Goal: Task Accomplishment & Management: Manage account settings

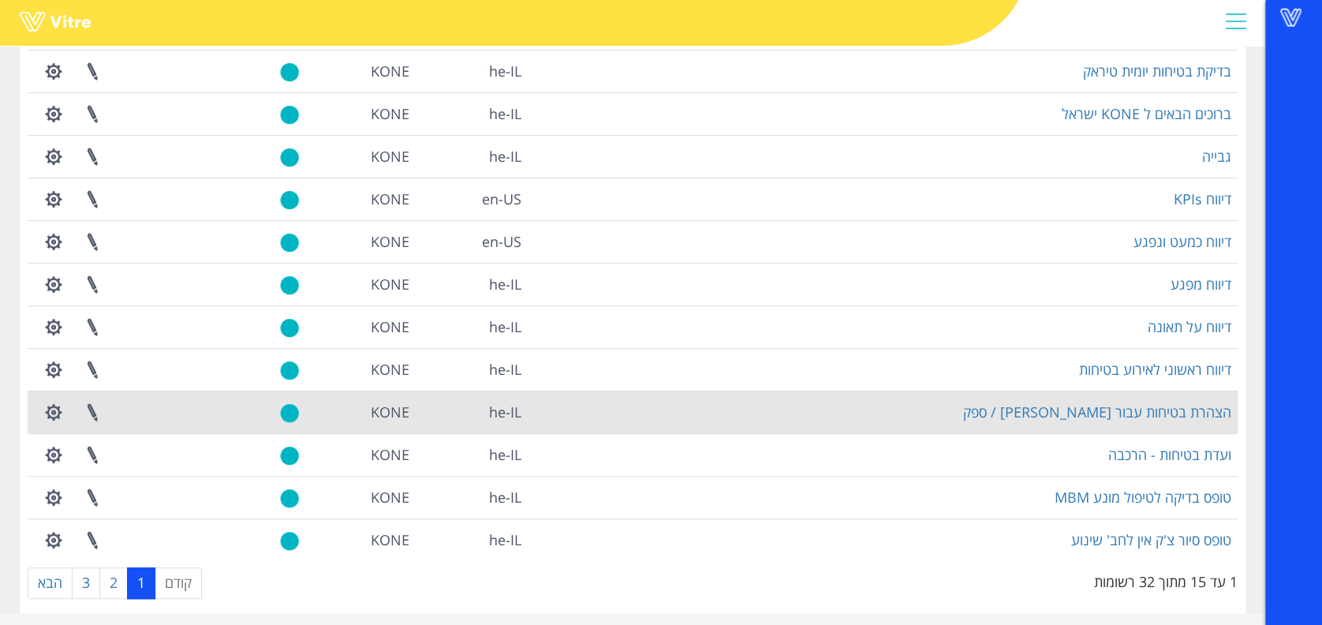
scroll to position [283, 0]
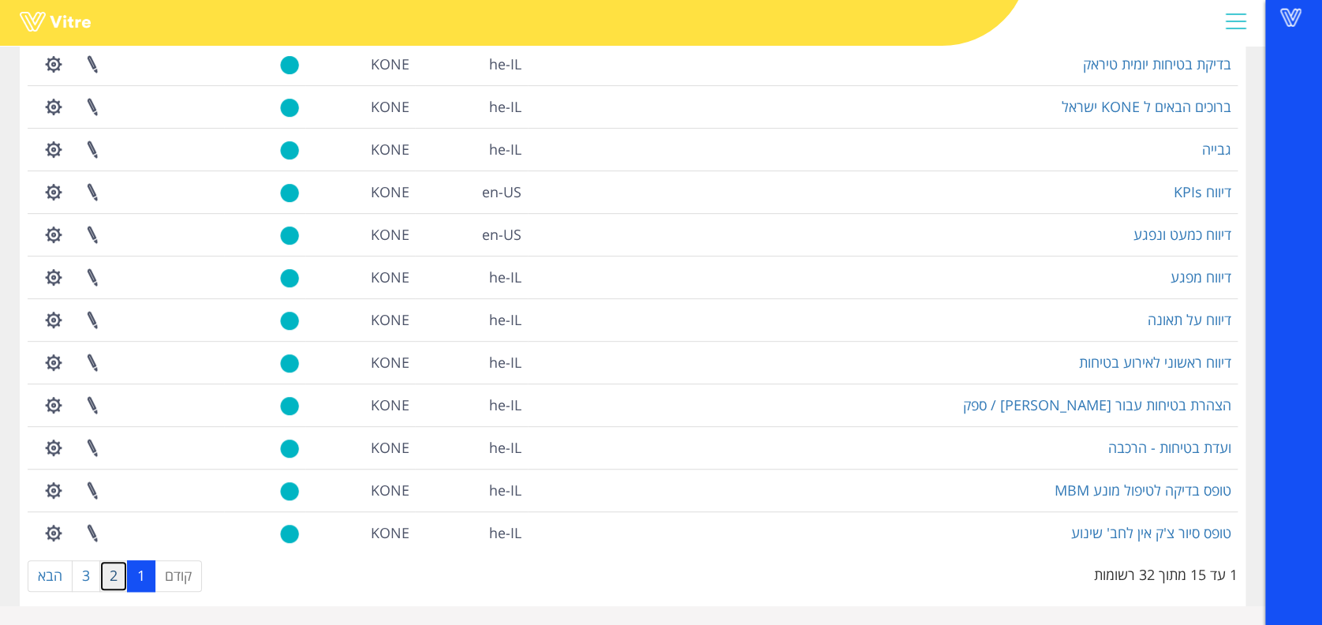
click at [115, 580] on link "2" at bounding box center [113, 576] width 28 height 32
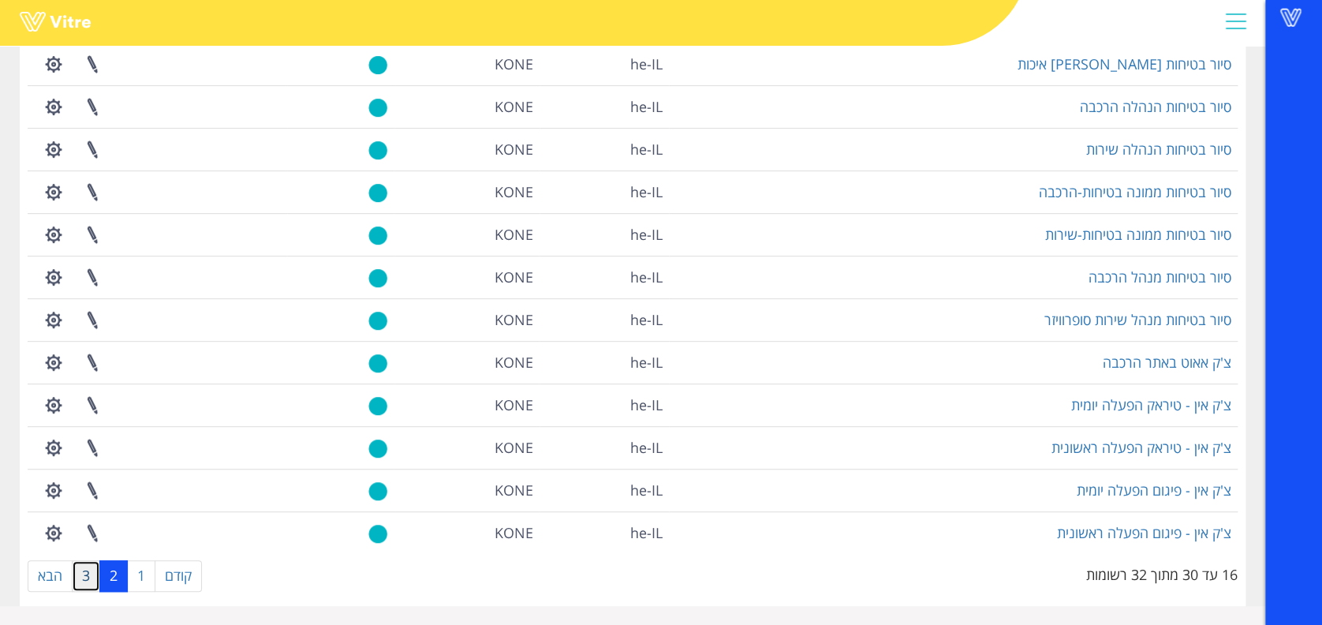
click at [89, 583] on link "3" at bounding box center [86, 576] width 28 height 32
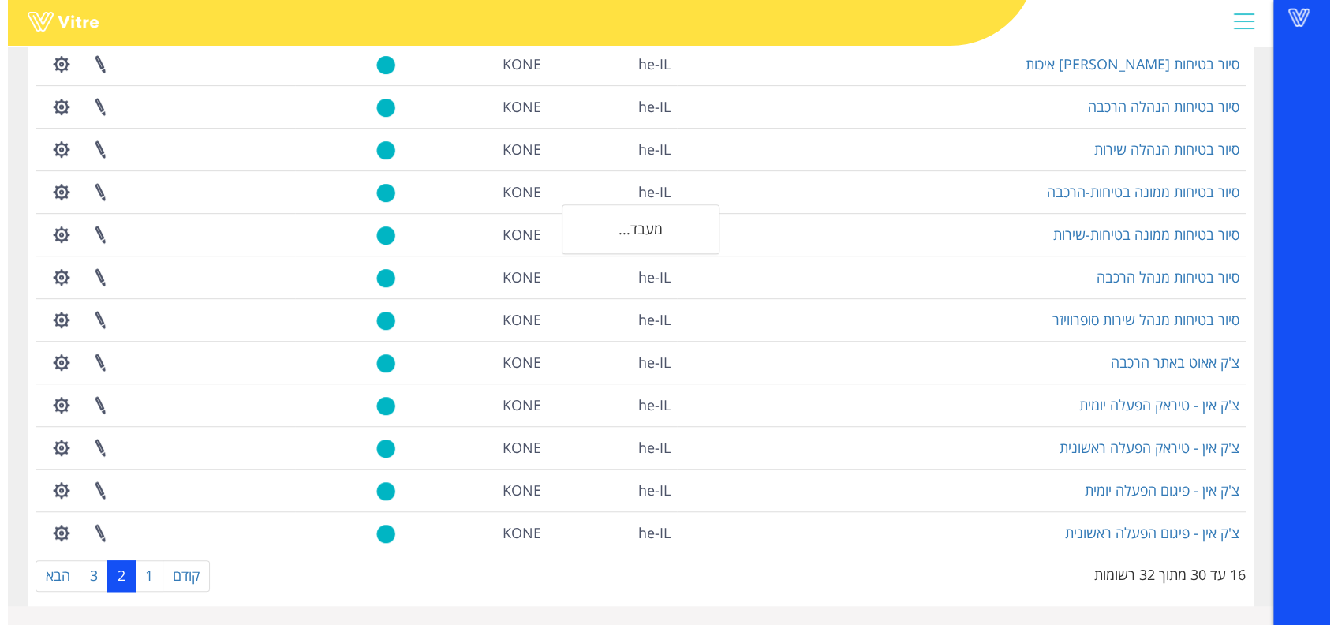
scroll to position [0, 0]
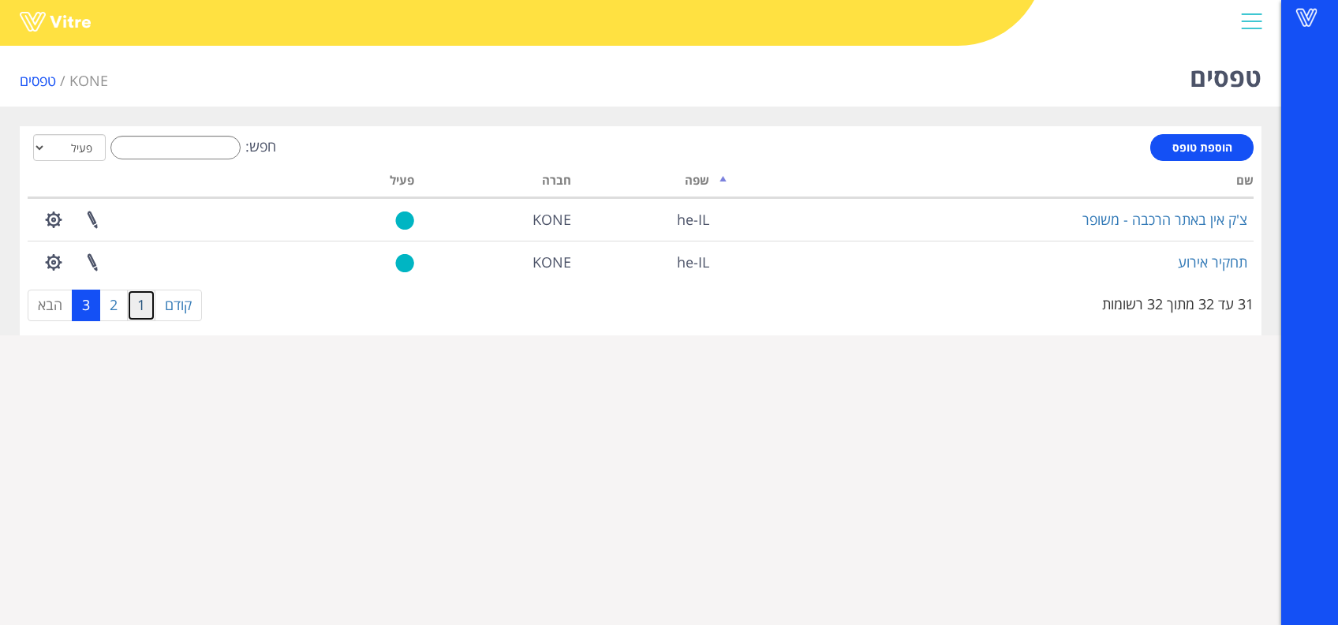
click at [141, 311] on link "1" at bounding box center [141, 306] width 28 height 32
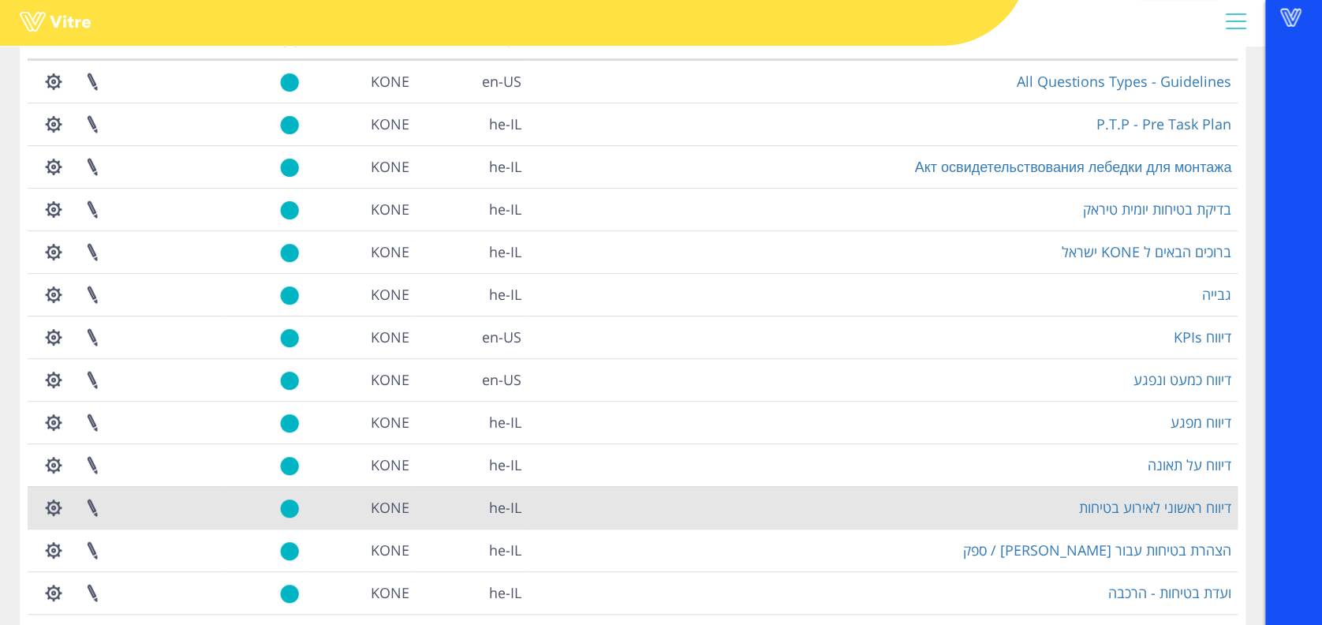
scroll to position [283, 0]
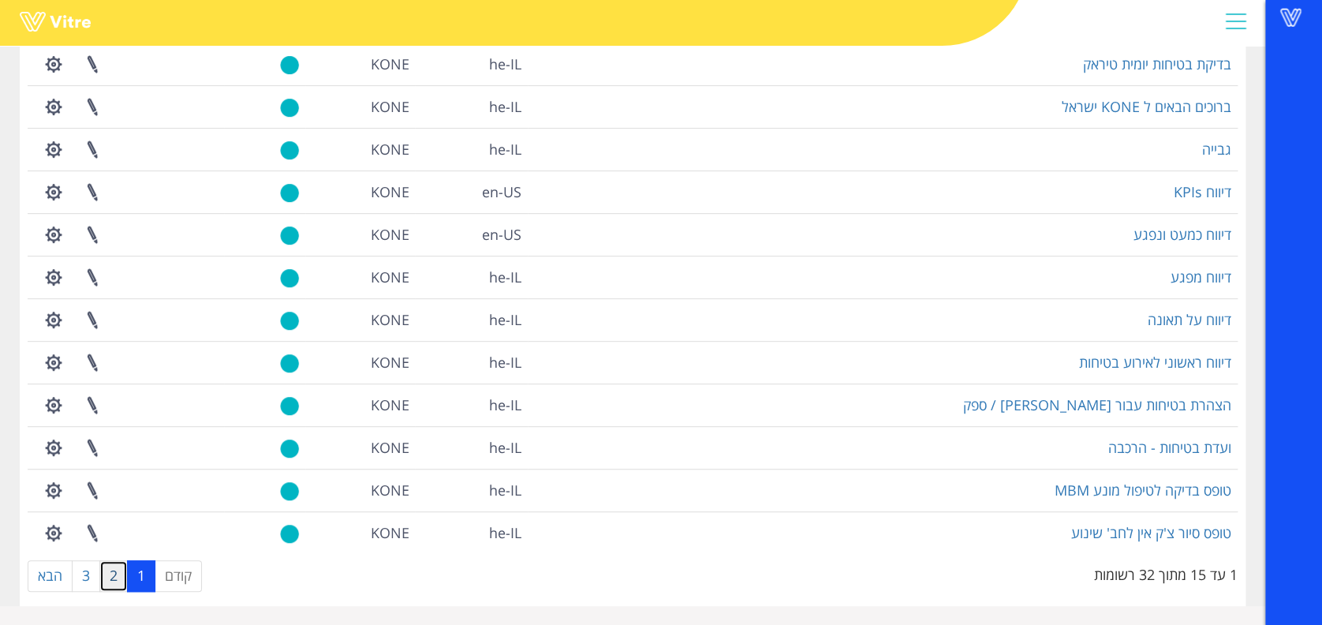
click at [109, 578] on link "2" at bounding box center [113, 576] width 28 height 32
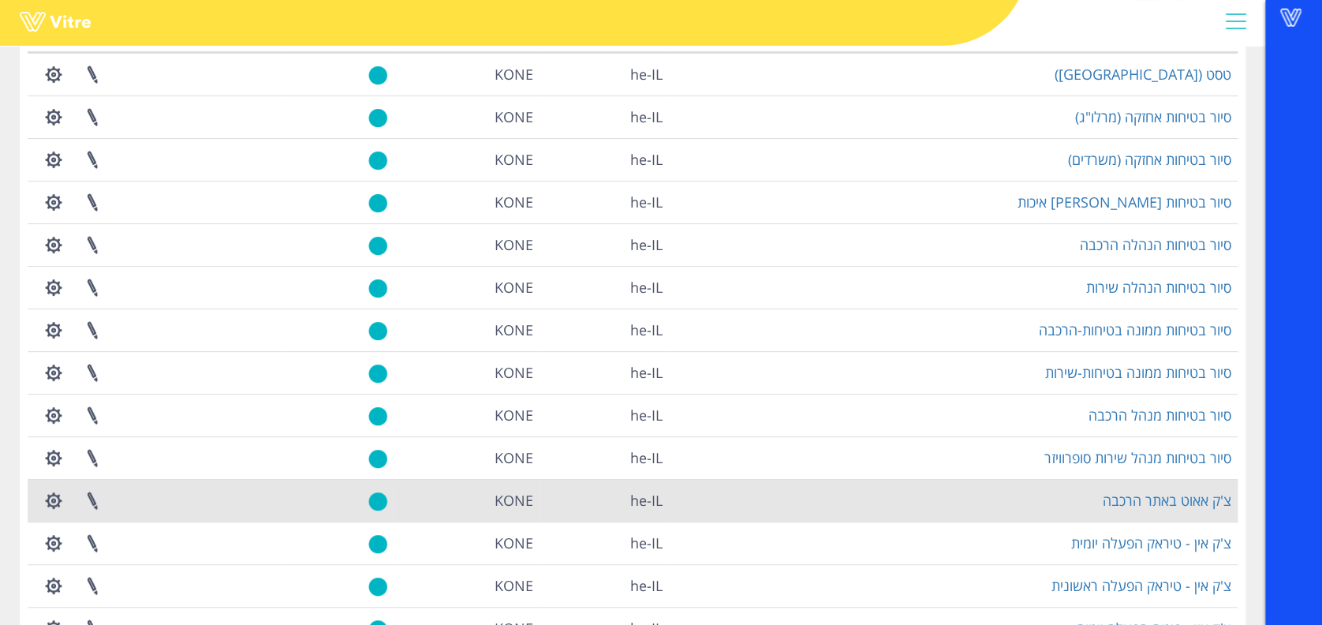
scroll to position [0, 0]
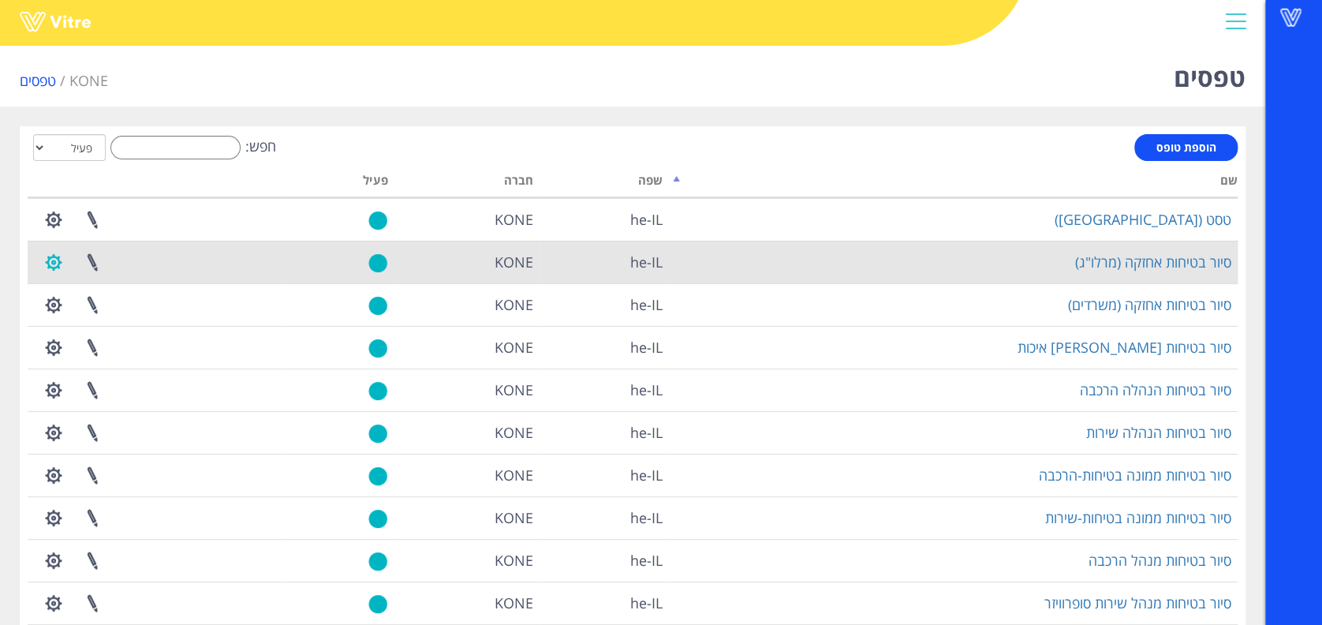
click at [60, 260] on button "button" at bounding box center [53, 262] width 39 height 42
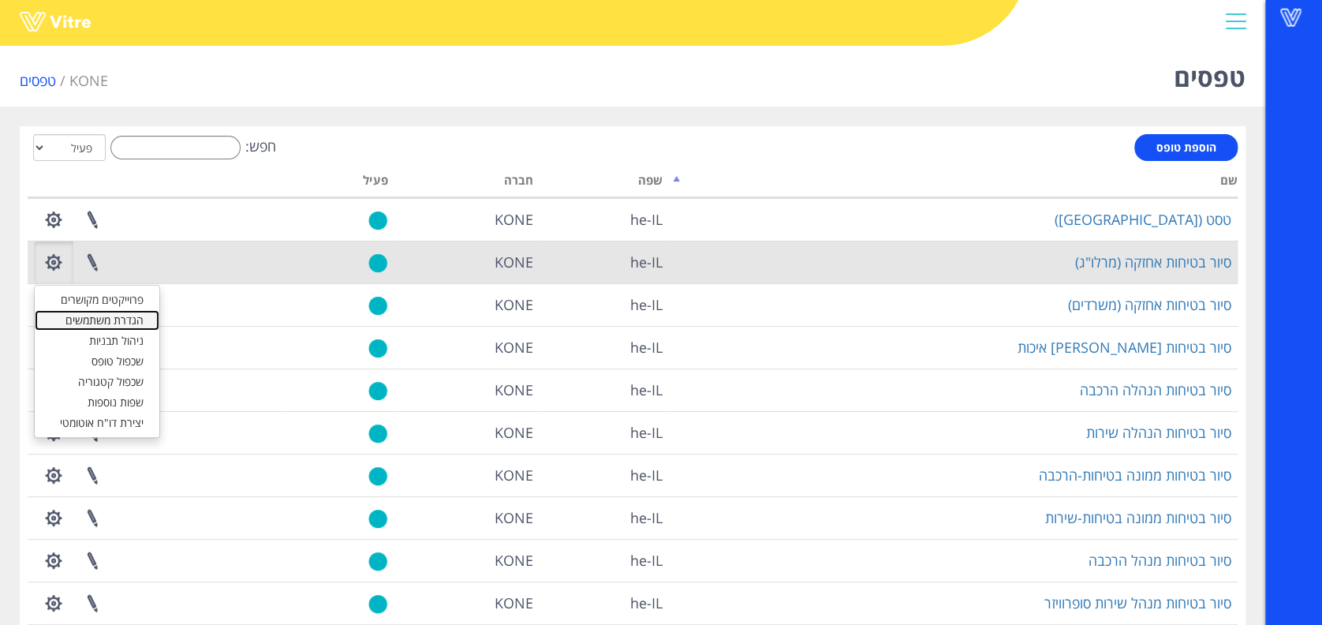
click at [72, 310] on link "הגדרת משתמשים" at bounding box center [97, 320] width 125 height 21
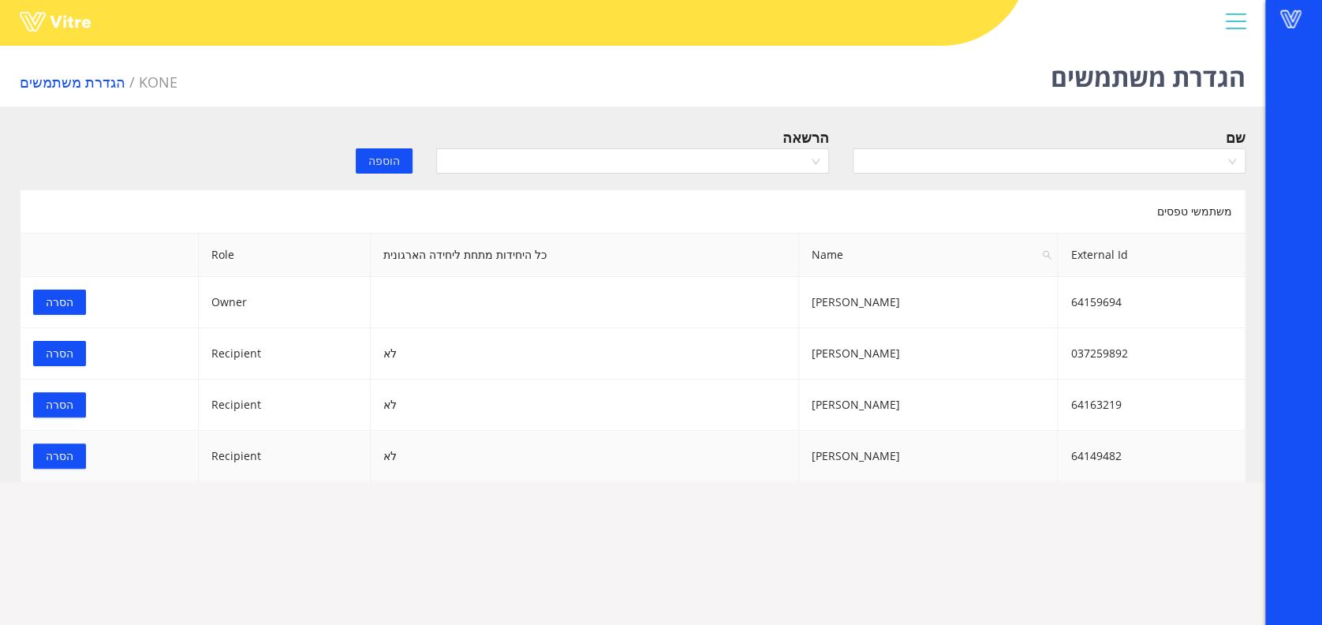
click at [68, 457] on span "הסרה" at bounding box center [60, 455] width 28 height 17
click at [1160, 159] on input "search" at bounding box center [1043, 161] width 363 height 24
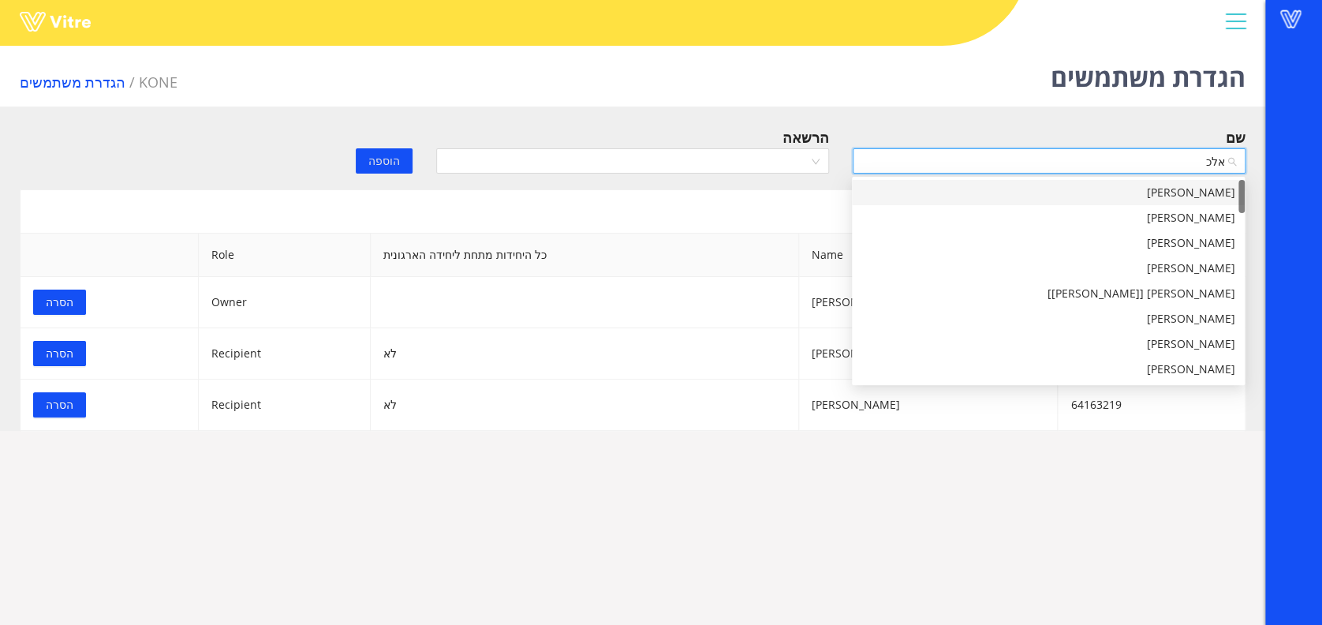
type input "אלכס"
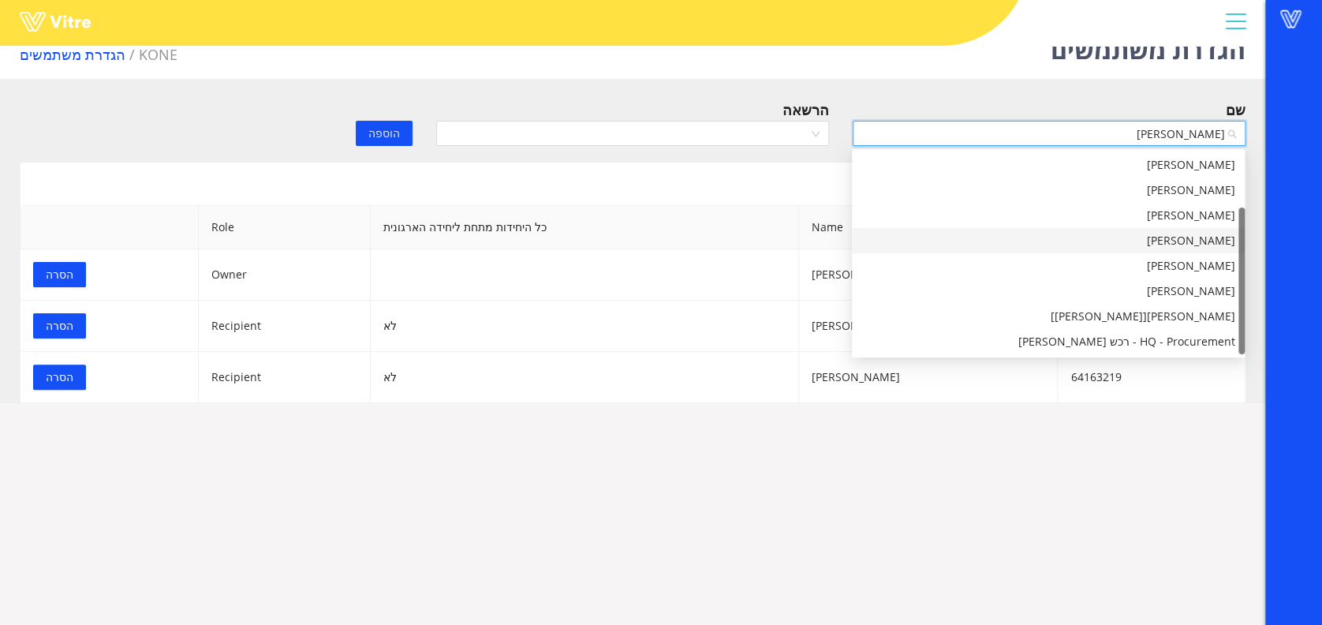
scroll to position [39, 0]
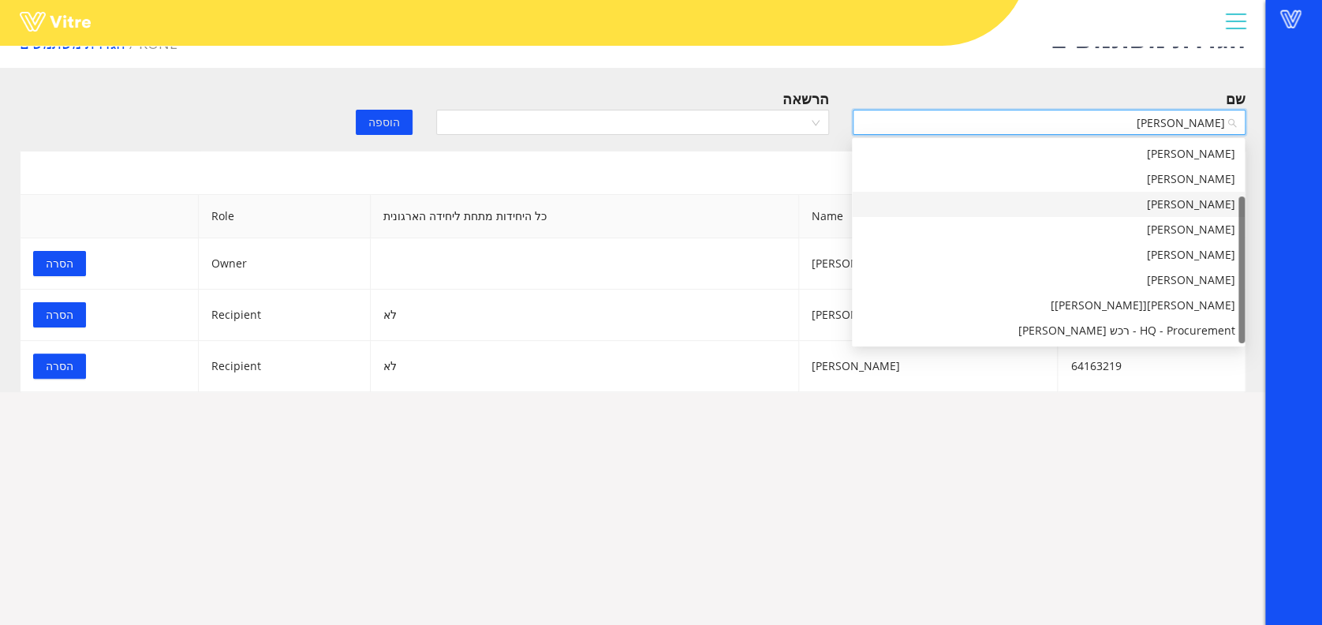
click at [1075, 204] on div "אלכסנדר מיטניק" at bounding box center [1048, 204] width 374 height 17
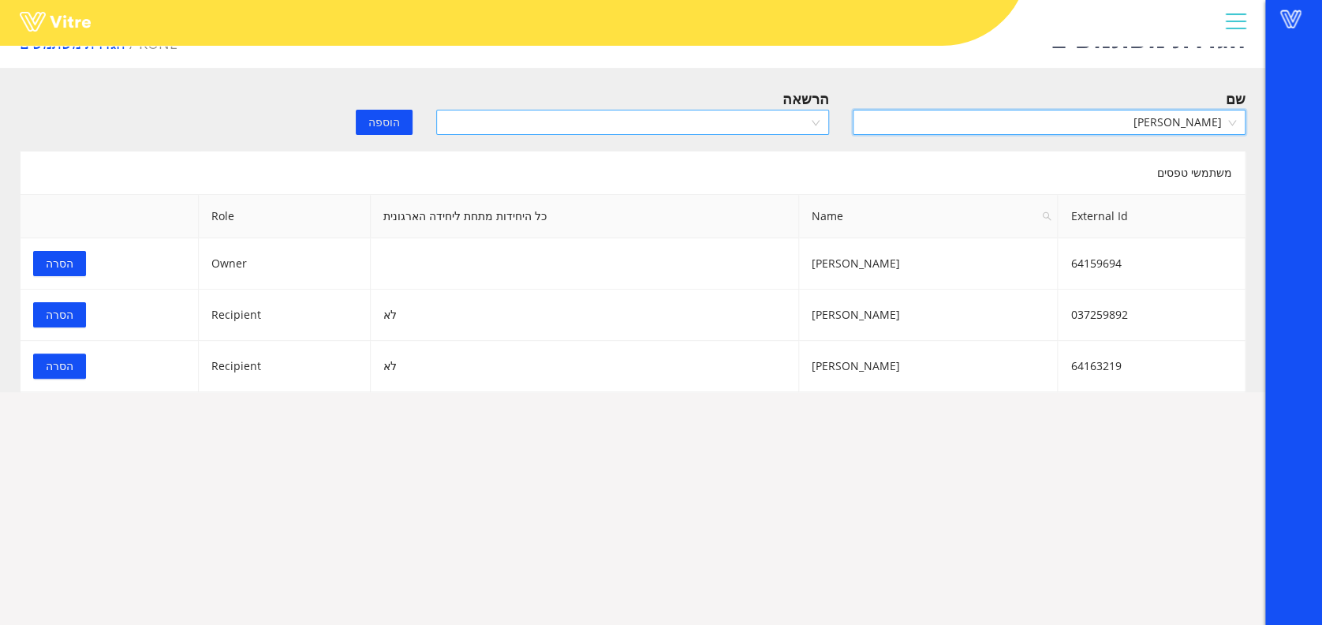
click at [762, 132] on div at bounding box center [632, 122] width 393 height 25
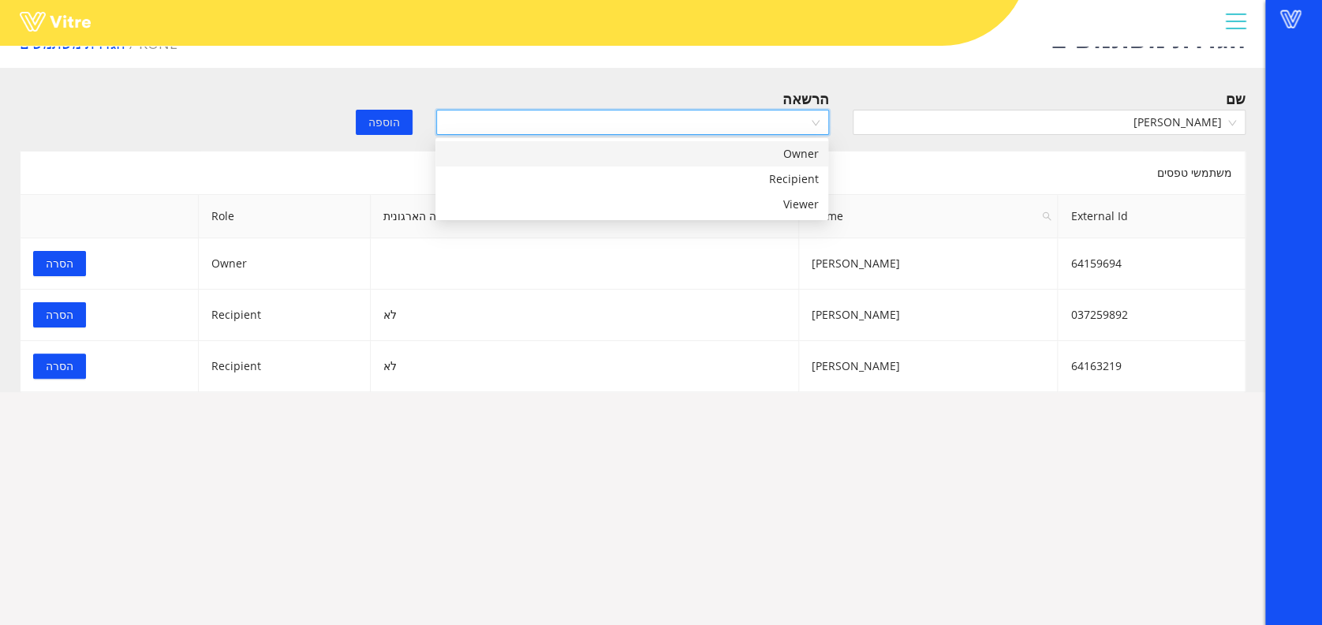
click at [764, 126] on input "search" at bounding box center [627, 122] width 363 height 24
click at [765, 126] on input "search" at bounding box center [627, 122] width 363 height 24
click at [762, 149] on div "Owner" at bounding box center [632, 153] width 374 height 17
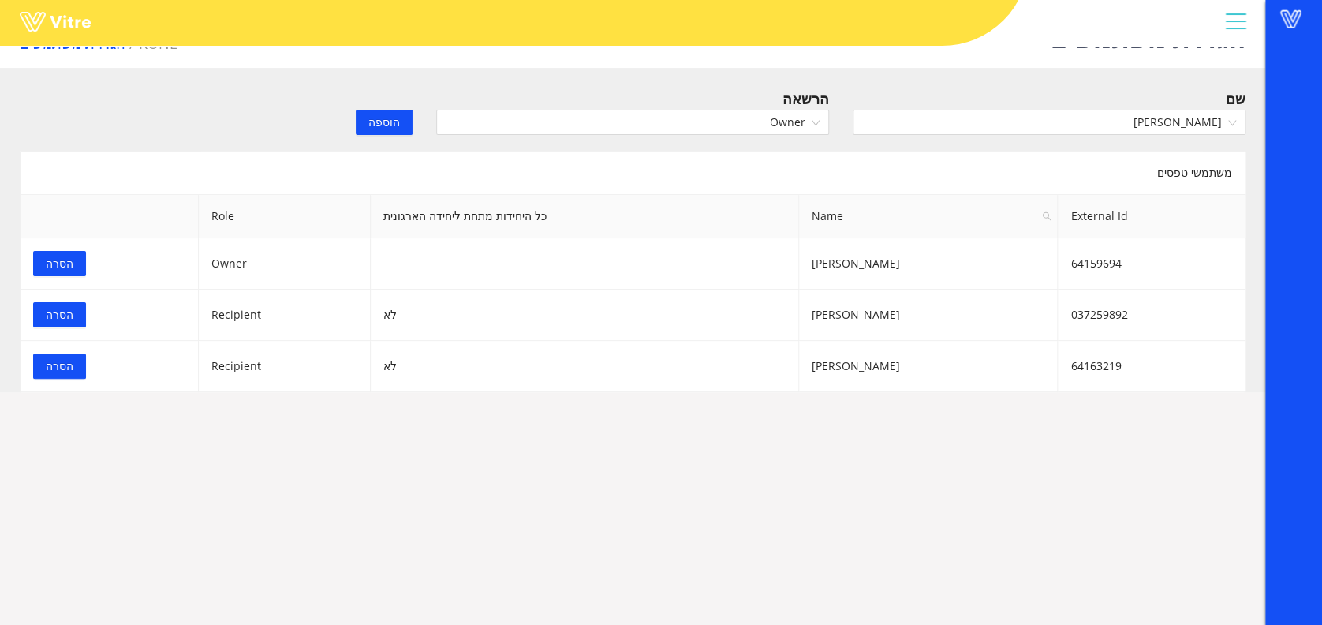
click at [379, 121] on span "הוספה" at bounding box center [384, 122] width 32 height 17
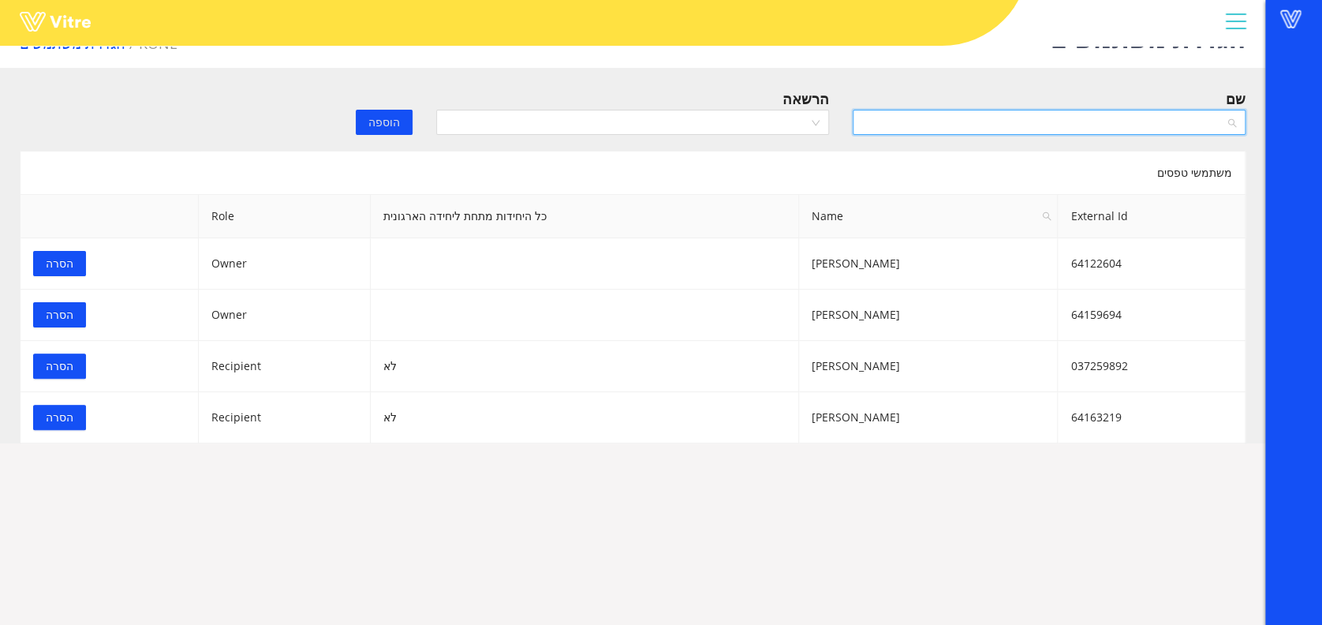
click at [1010, 125] on input "search" at bounding box center [1043, 122] width 363 height 24
type input "ניקי"
click at [1099, 147] on div "ניקיטה ליוין" at bounding box center [1048, 153] width 374 height 17
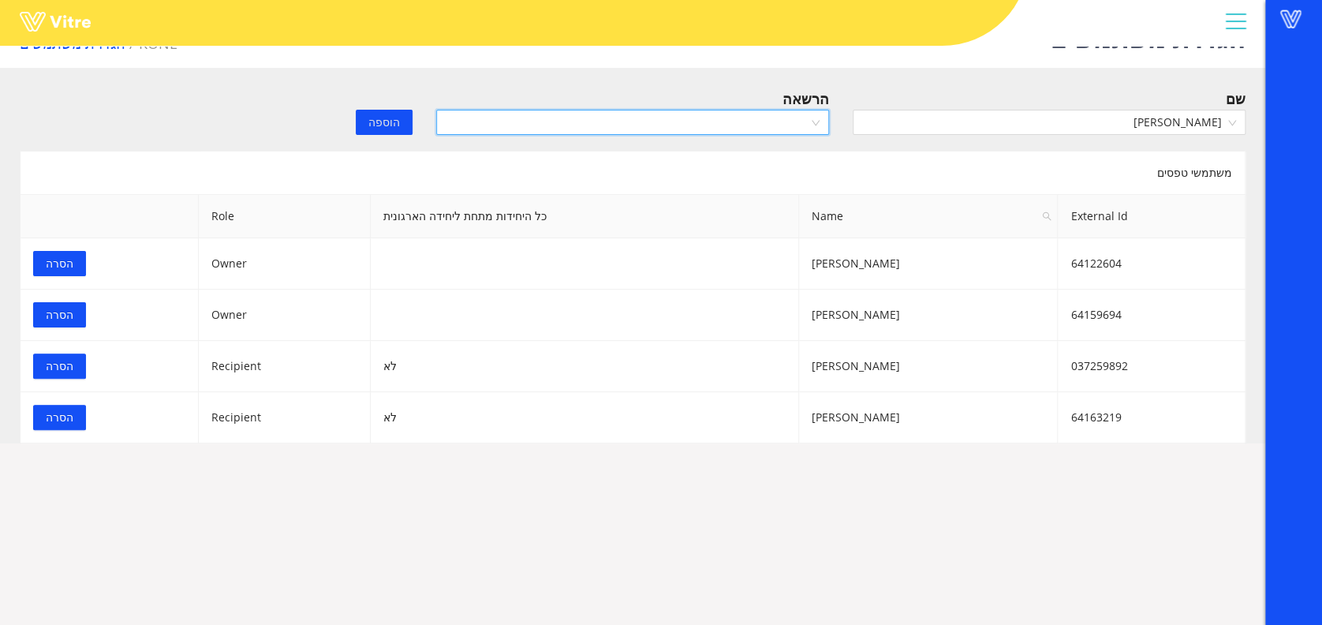
click at [615, 121] on input "search" at bounding box center [627, 122] width 363 height 24
click at [644, 155] on div "Owner" at bounding box center [632, 153] width 374 height 17
click at [382, 114] on span "הוספה" at bounding box center [384, 122] width 32 height 17
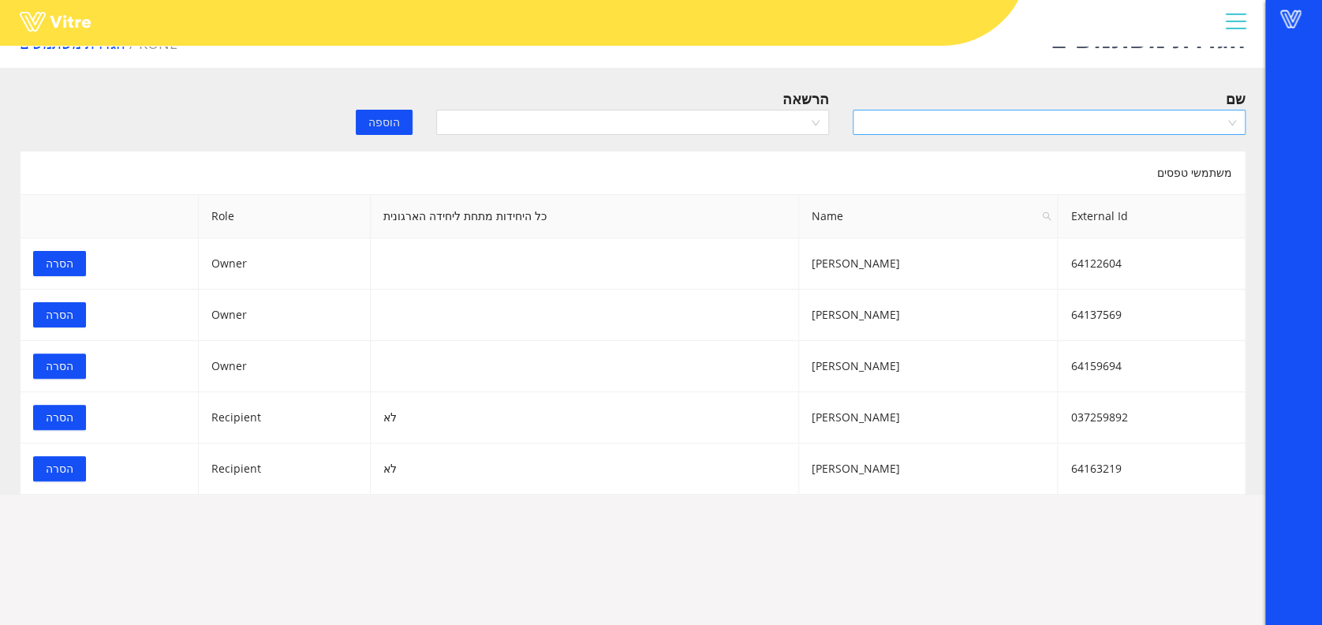
click at [1078, 114] on input "search" at bounding box center [1043, 122] width 363 height 24
type input "אהד"
click at [1212, 160] on div "אהד אדוריאן" at bounding box center [1048, 153] width 374 height 17
click at [638, 129] on input "search" at bounding box center [627, 122] width 363 height 24
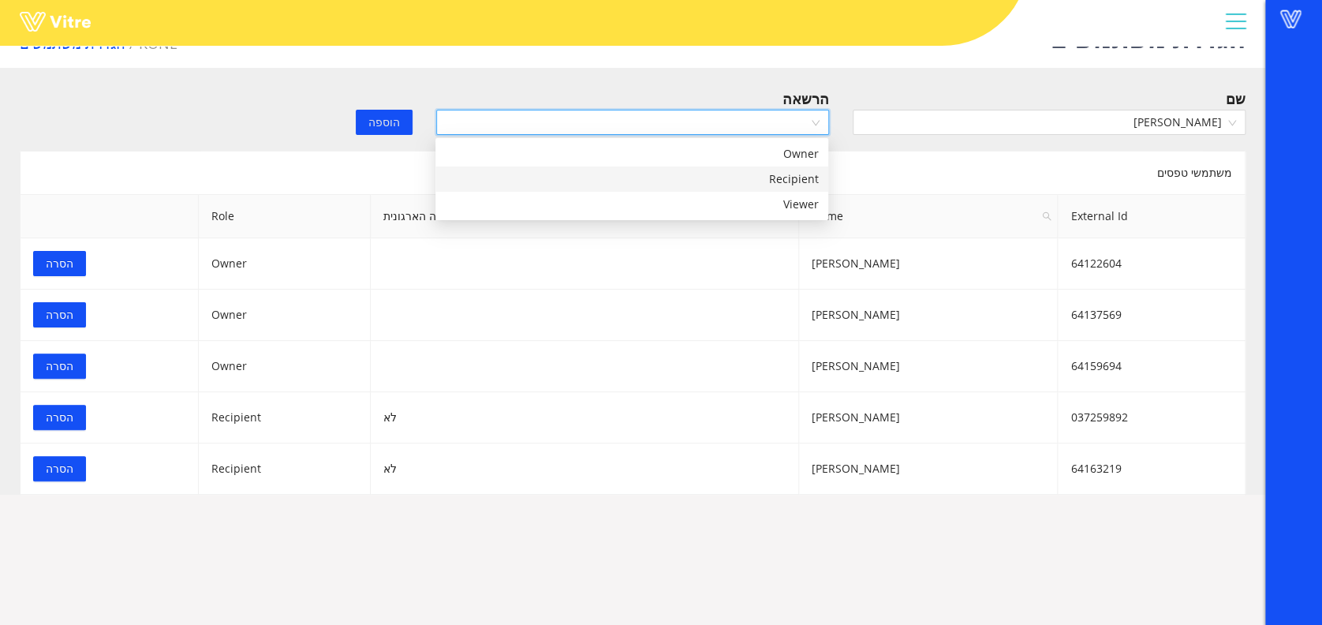
click at [716, 174] on div "Recipient" at bounding box center [632, 178] width 374 height 17
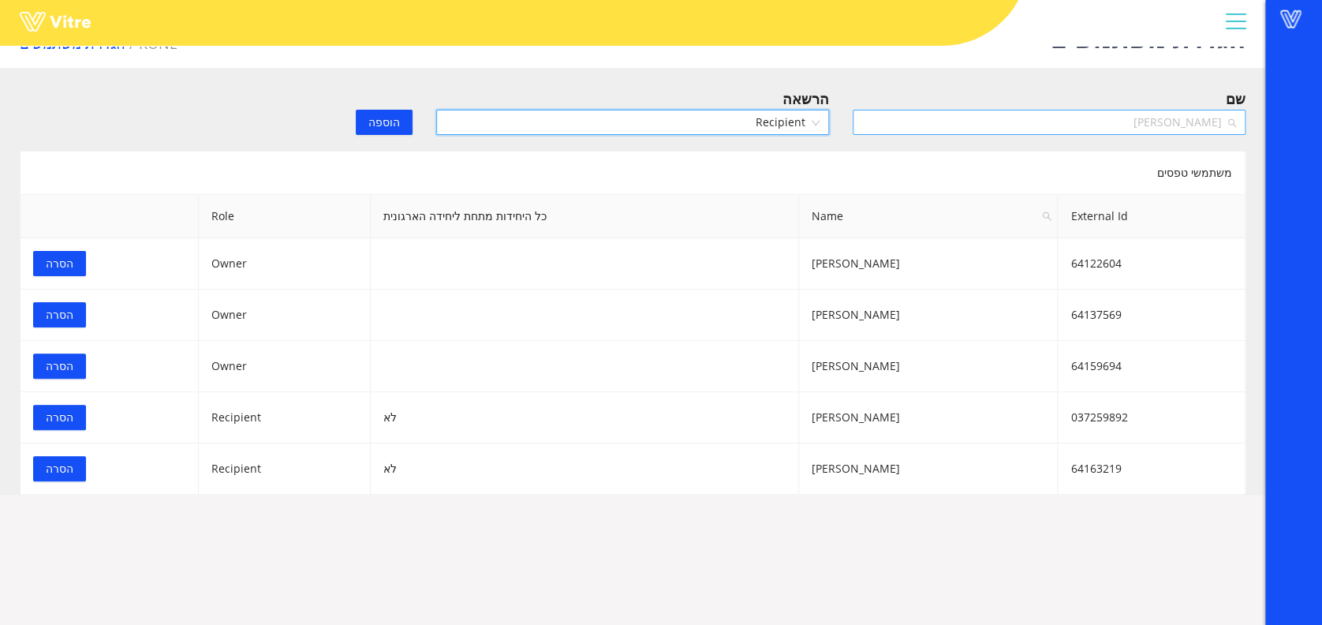
click at [906, 115] on span "אהד אדוריאן" at bounding box center [1049, 122] width 374 height 24
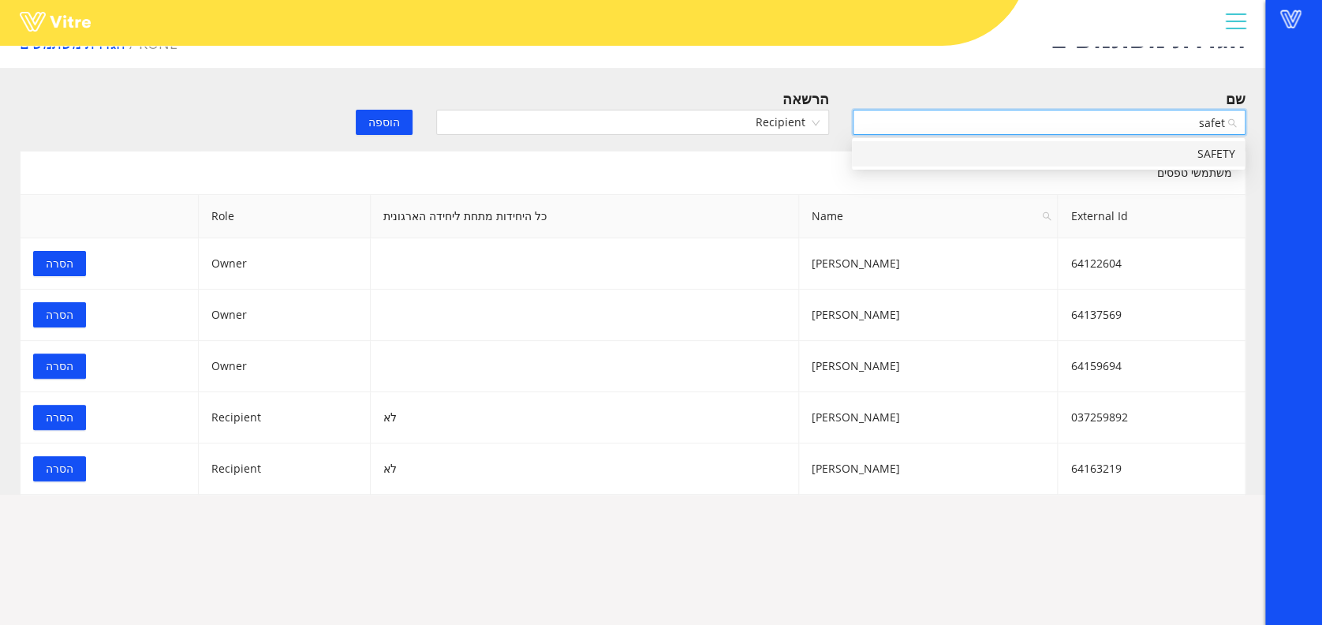
type input "safety"
click at [1160, 151] on div "SAFETY" at bounding box center [1048, 153] width 374 height 17
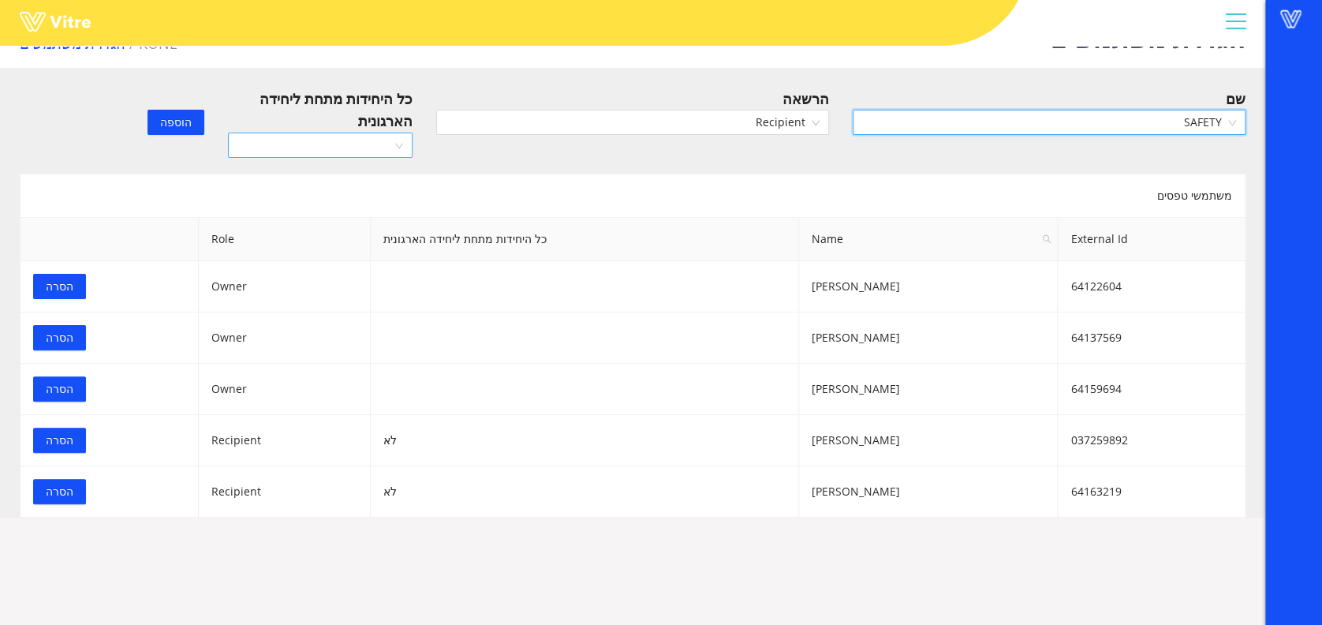
click at [385, 151] on input "search" at bounding box center [314, 145] width 155 height 24
click at [360, 181] on div "כן" at bounding box center [320, 175] width 166 height 17
click at [177, 125] on span "הוספה" at bounding box center [176, 122] width 32 height 17
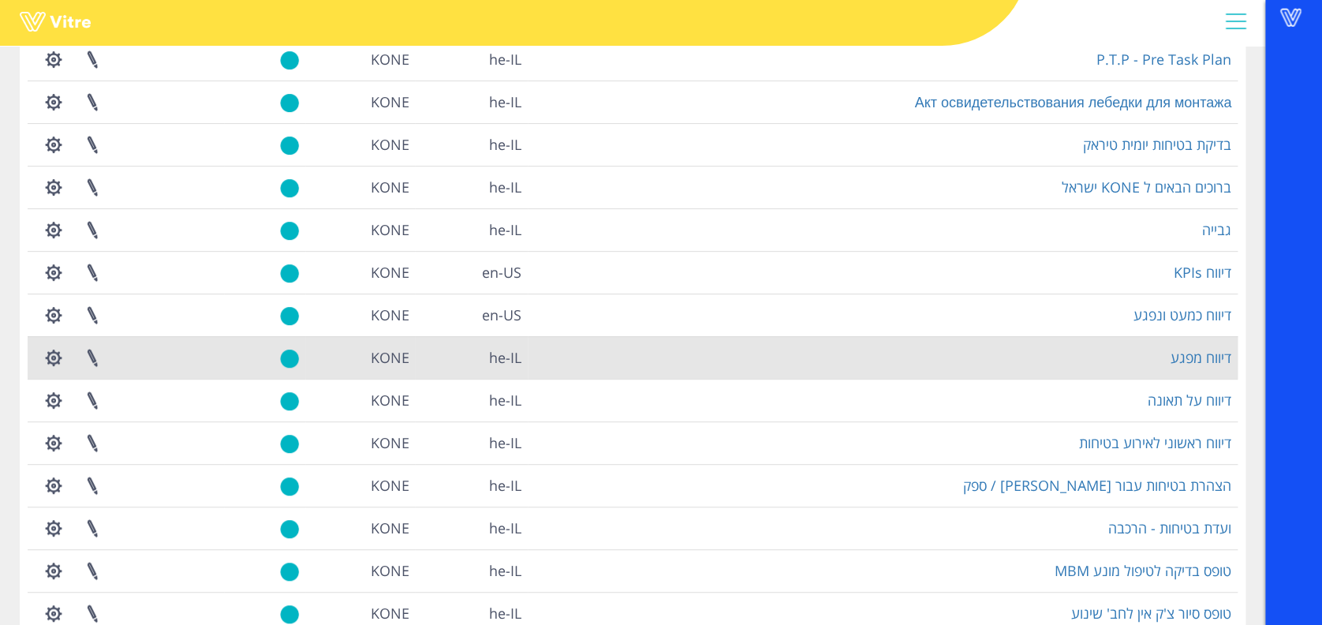
scroll to position [283, 0]
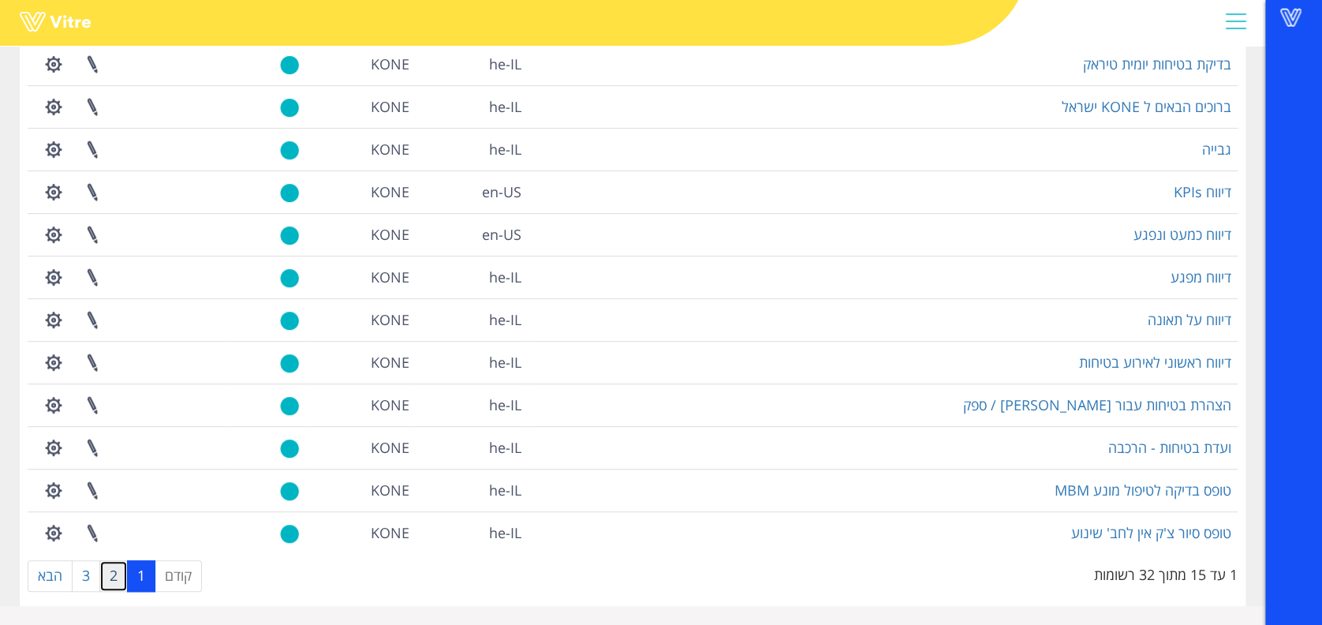
click at [105, 574] on link "2" at bounding box center [113, 576] width 28 height 32
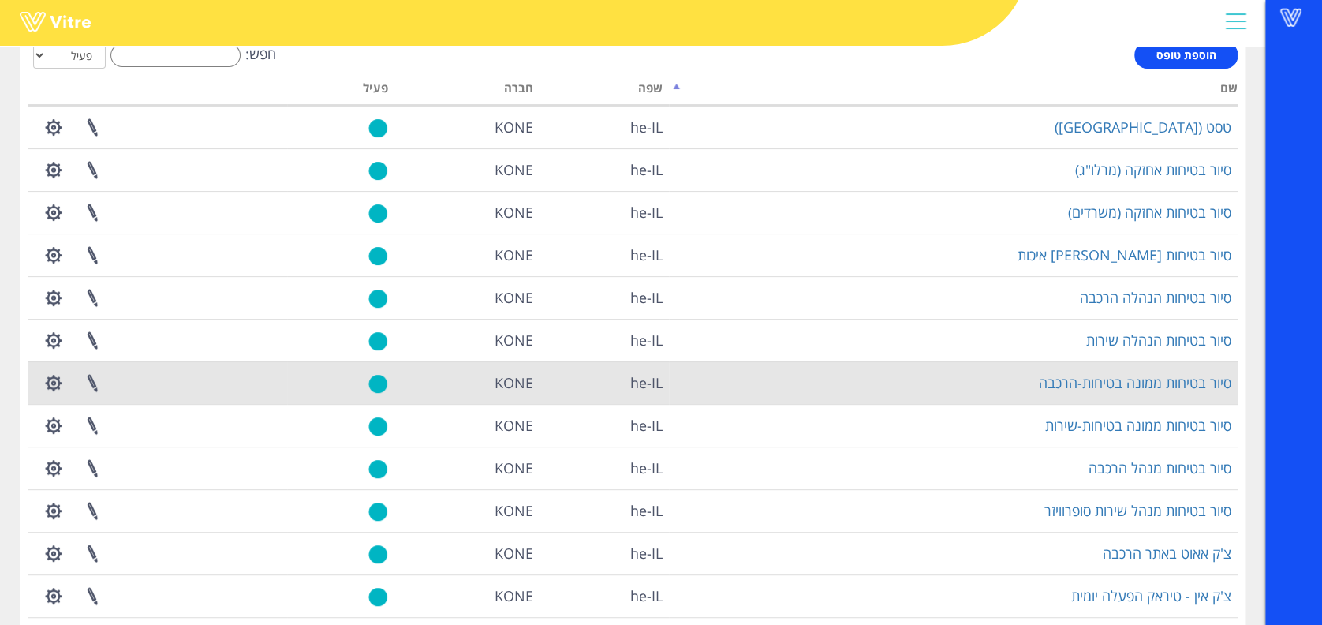
scroll to position [73, 0]
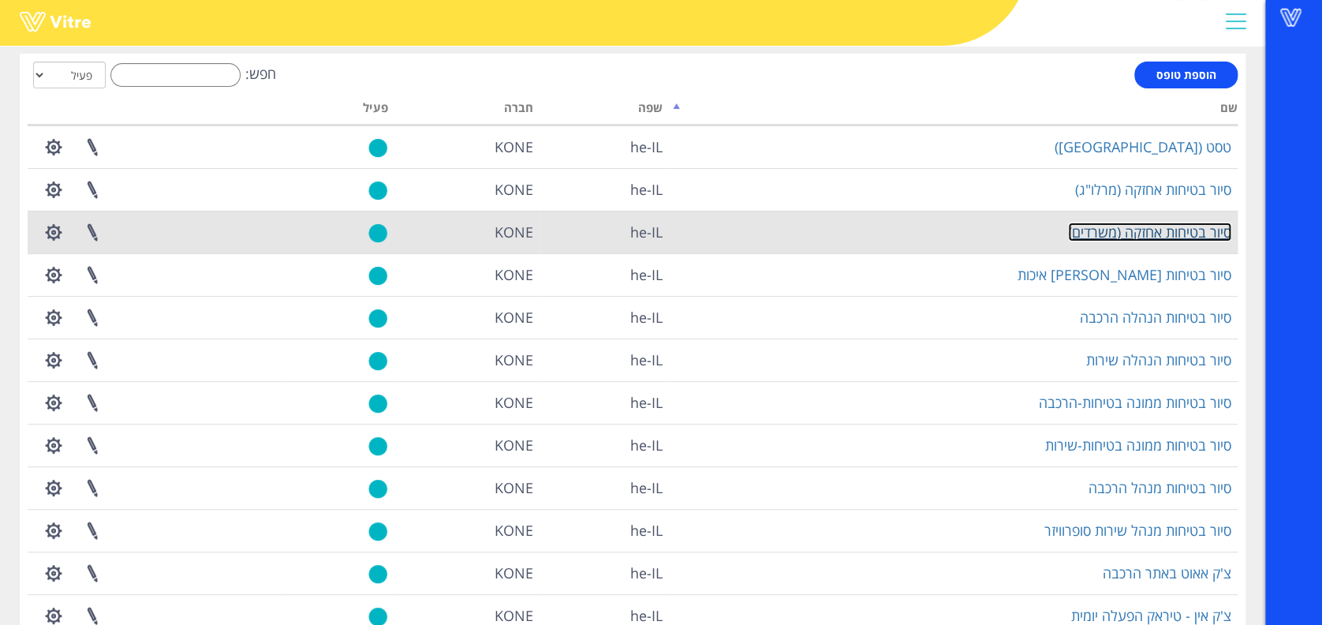
click at [1091, 222] on link "סיור בטיחות אחזקה (משרדים)" at bounding box center [1149, 231] width 163 height 19
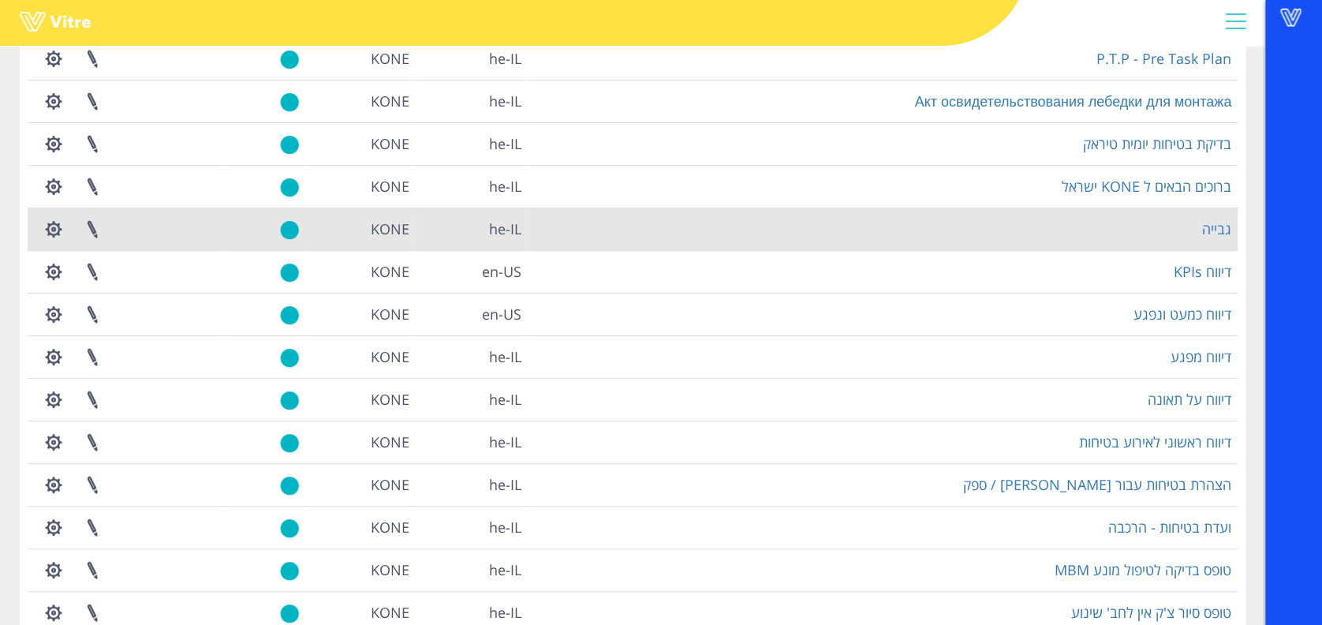
scroll to position [283, 0]
